Goal: Register for event/course

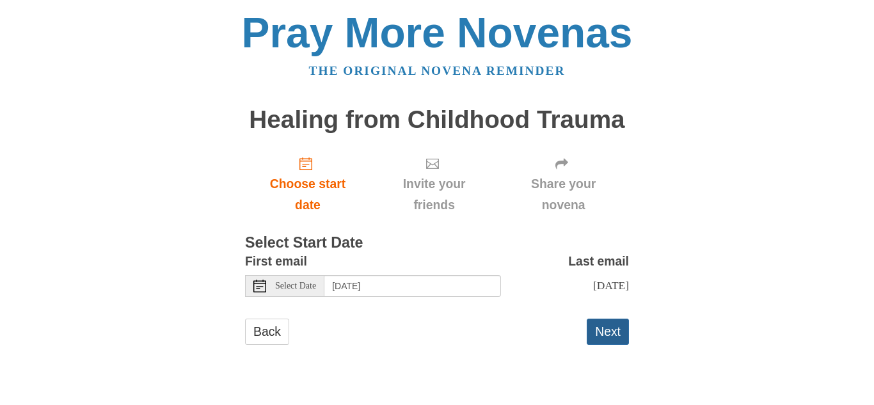
click at [597, 329] on button "Next" at bounding box center [607, 332] width 42 height 26
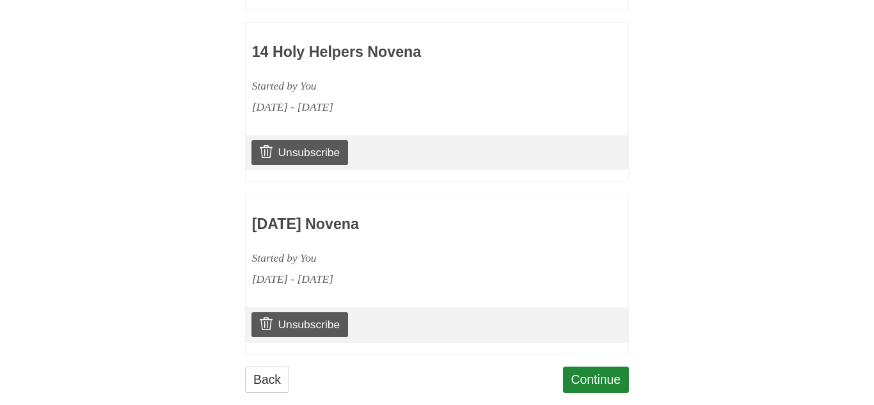
scroll to position [787, 0]
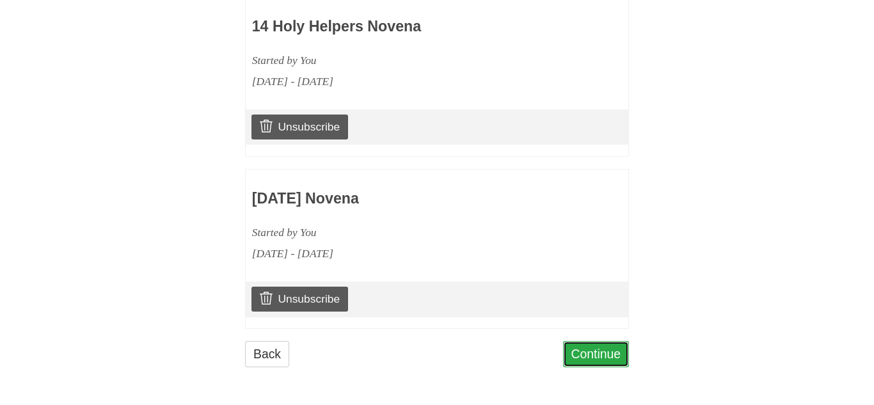
click at [582, 350] on link "Continue" at bounding box center [596, 354] width 67 height 26
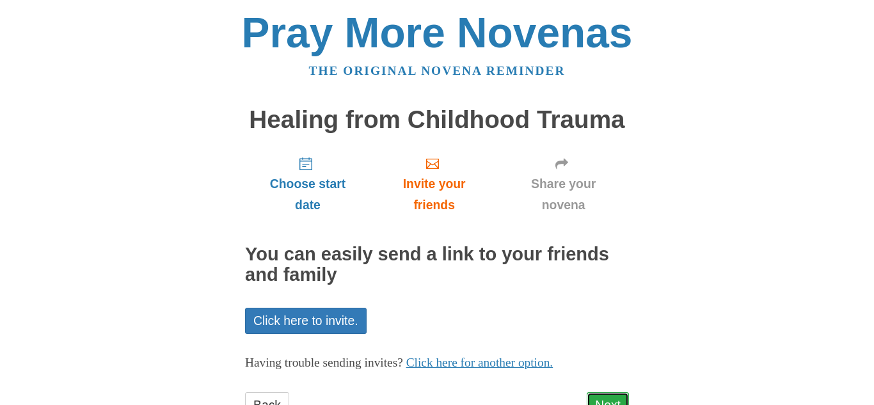
click at [597, 395] on link "Next" at bounding box center [607, 405] width 42 height 26
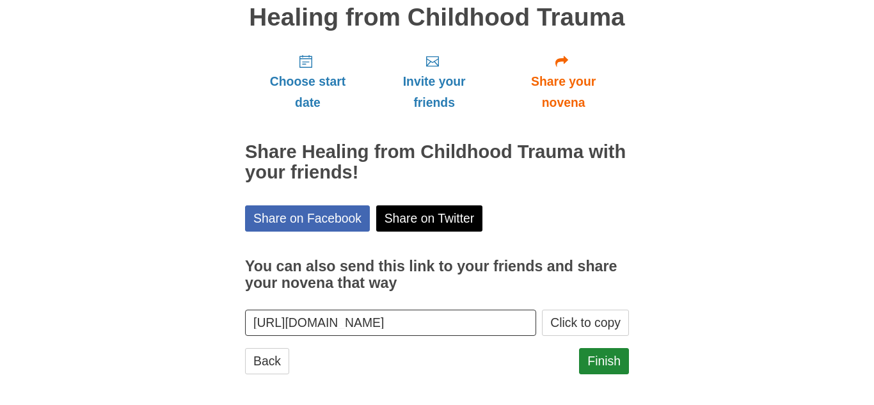
scroll to position [109, 0]
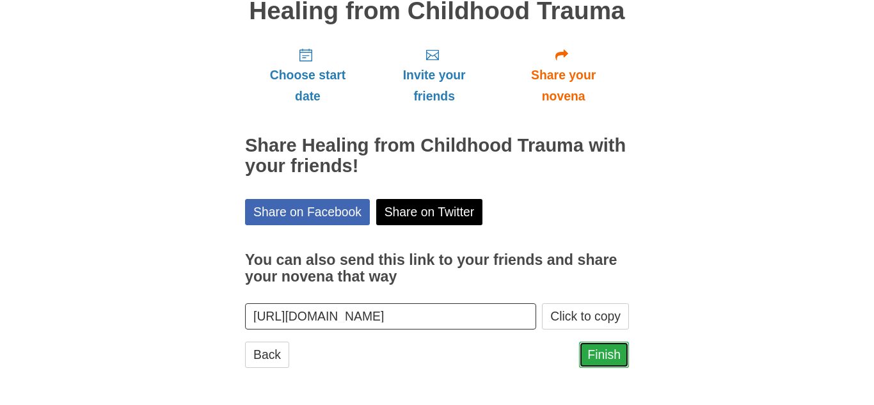
click at [599, 354] on link "Finish" at bounding box center [604, 355] width 50 height 26
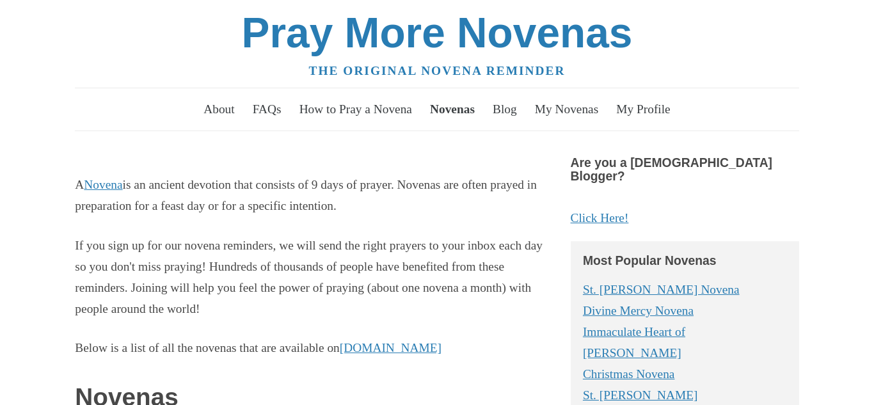
scroll to position [2072, 0]
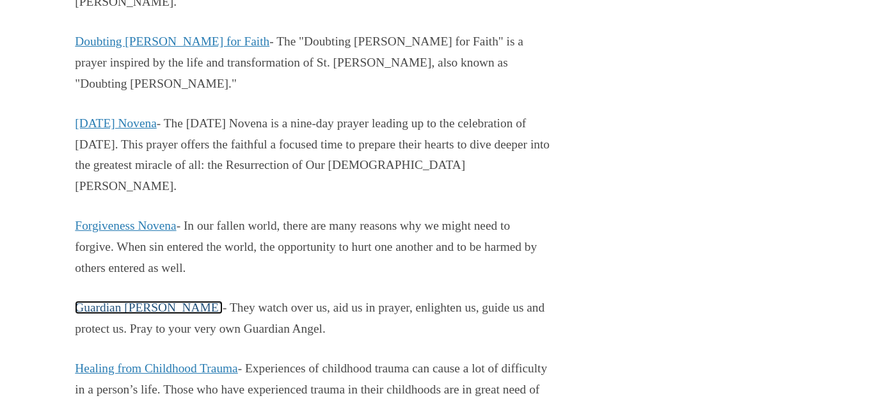
click at [118, 301] on link "Guardian Angel Novena" at bounding box center [149, 307] width 148 height 13
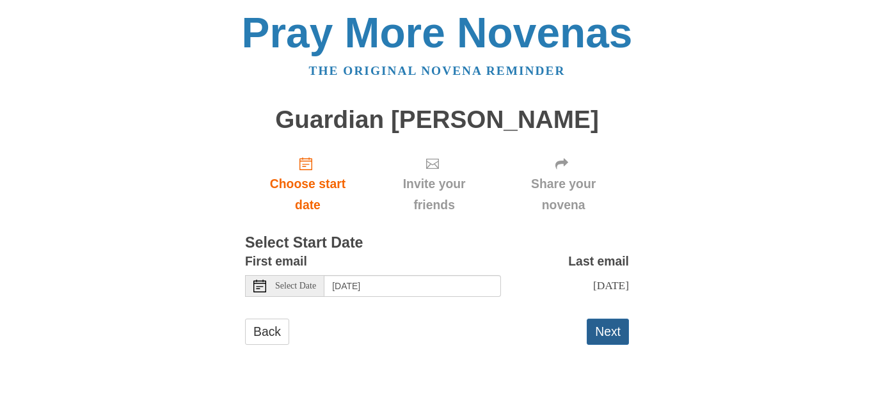
click at [604, 328] on button "Next" at bounding box center [607, 332] width 42 height 26
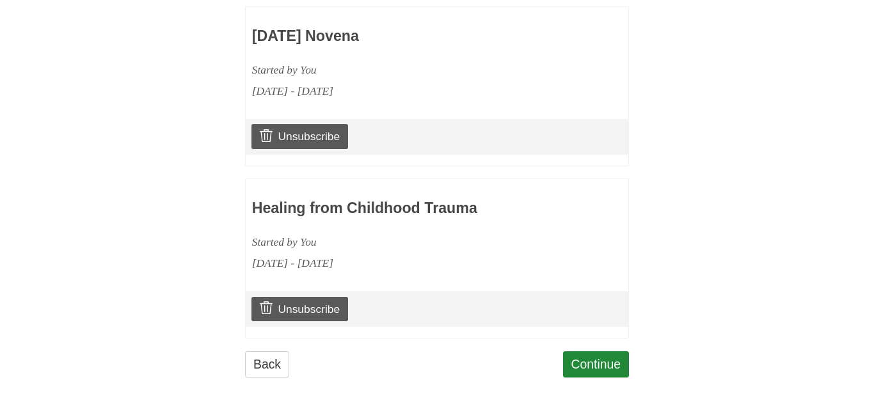
scroll to position [959, 0]
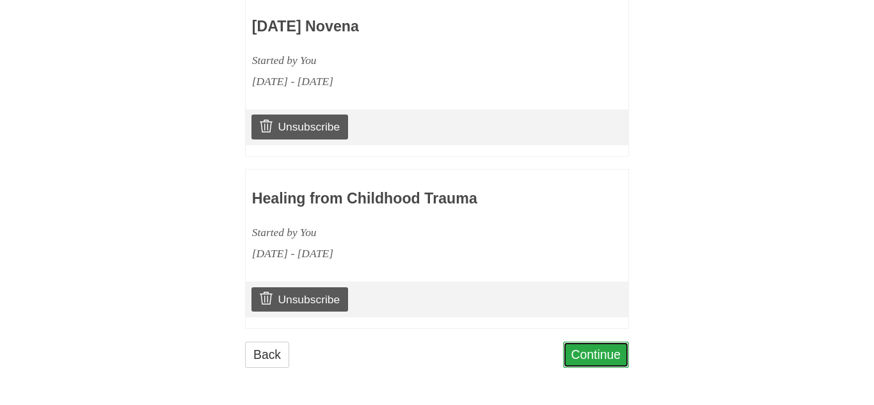
click at [604, 345] on link "Continue" at bounding box center [596, 355] width 67 height 26
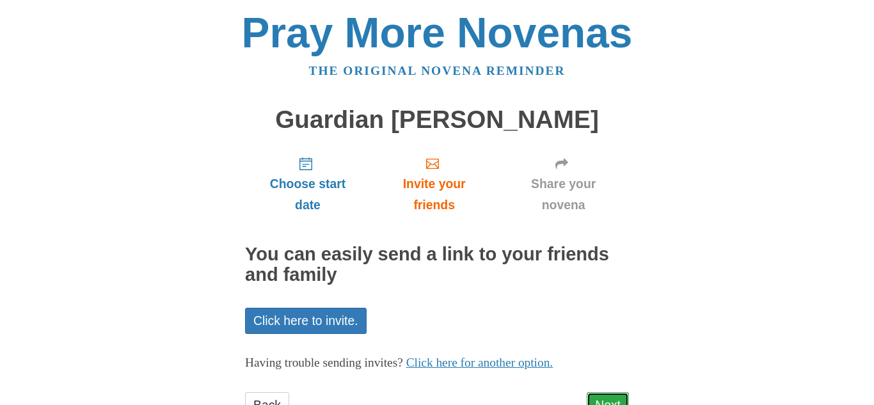
click at [617, 396] on link "Next" at bounding box center [607, 405] width 42 height 26
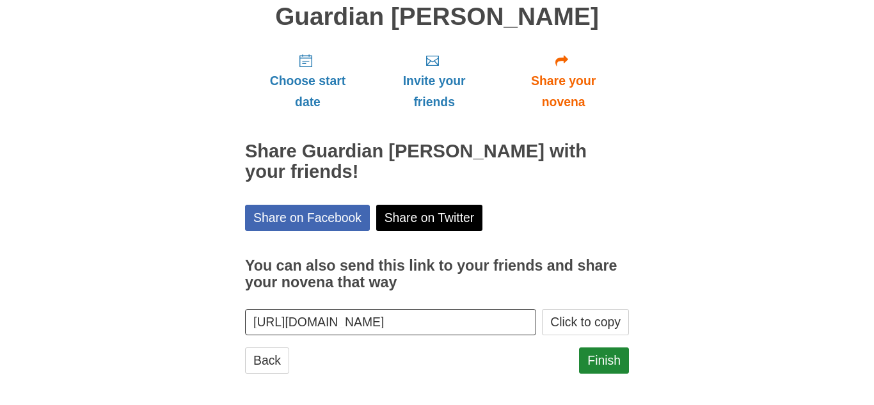
scroll to position [109, 0]
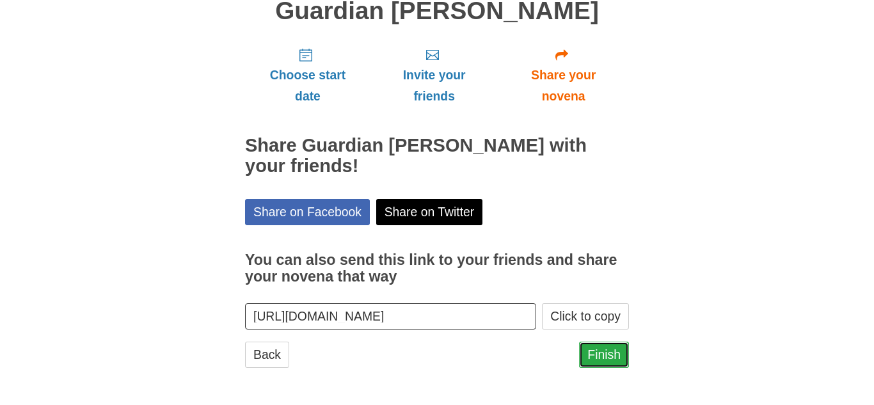
click at [611, 359] on link "Finish" at bounding box center [604, 355] width 50 height 26
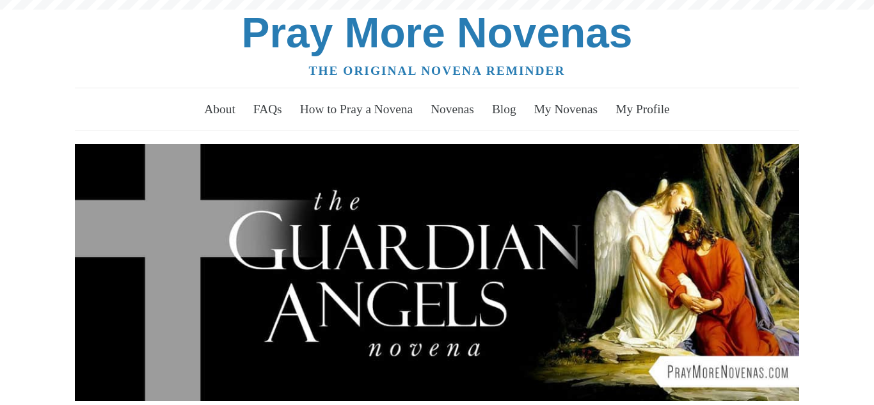
scroll to position [230, 0]
